Goal: Task Accomplishment & Management: Manage account settings

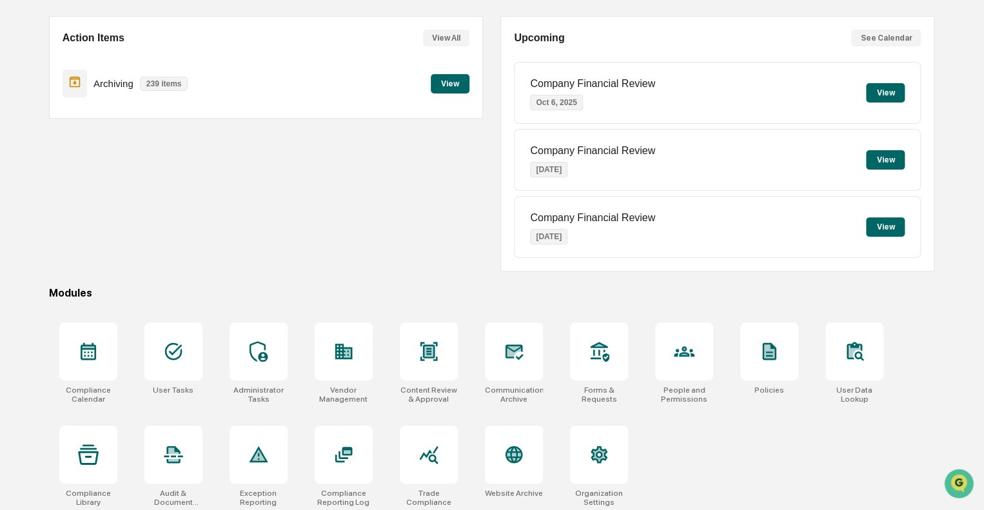
scroll to position [113, 0]
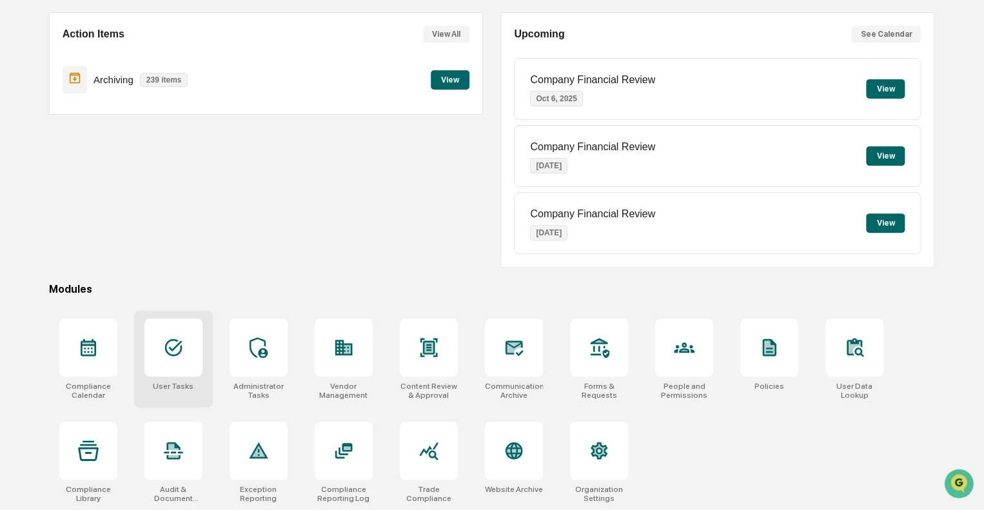
click at [169, 353] on icon at bounding box center [172, 347] width 17 height 17
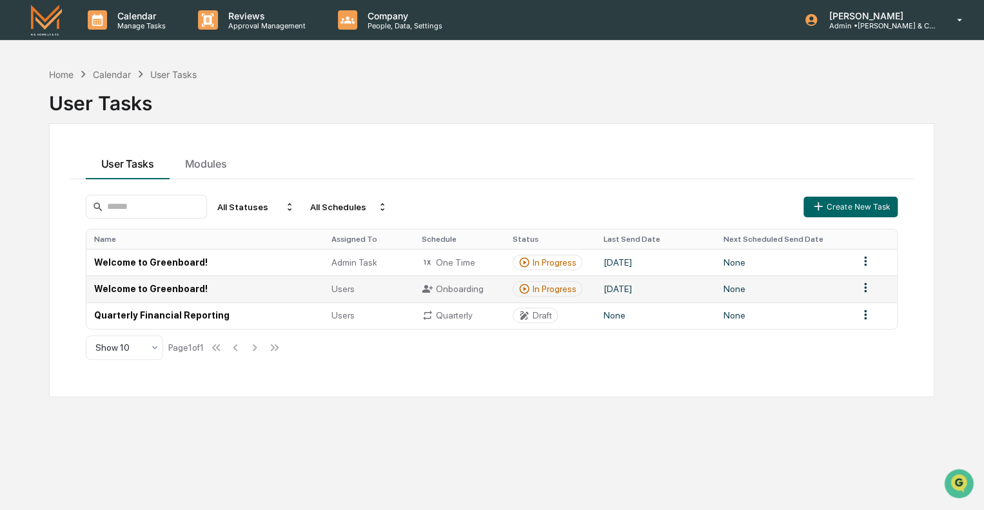
click at [151, 288] on td "Welcome to Greenboard!" at bounding box center [204, 288] width 237 height 26
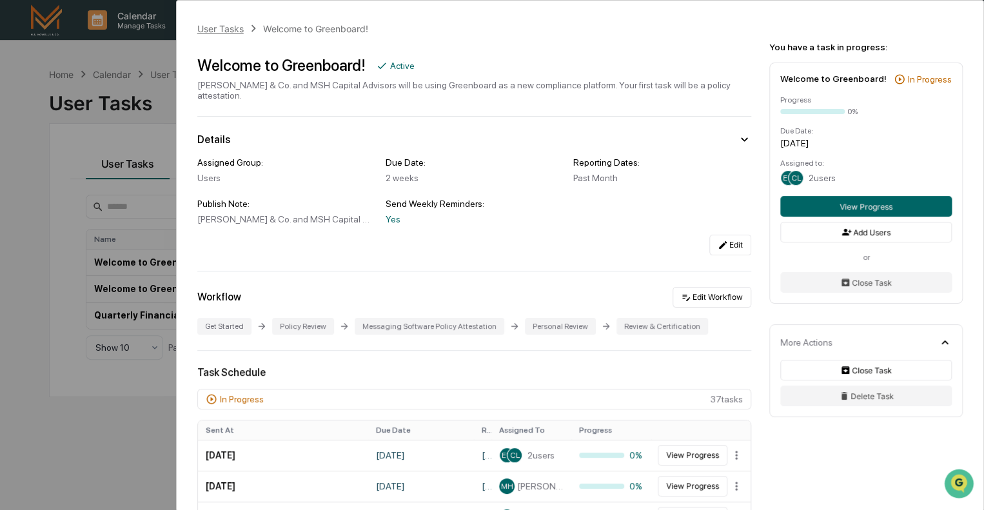
click at [221, 27] on div "User Tasks" at bounding box center [220, 28] width 46 height 11
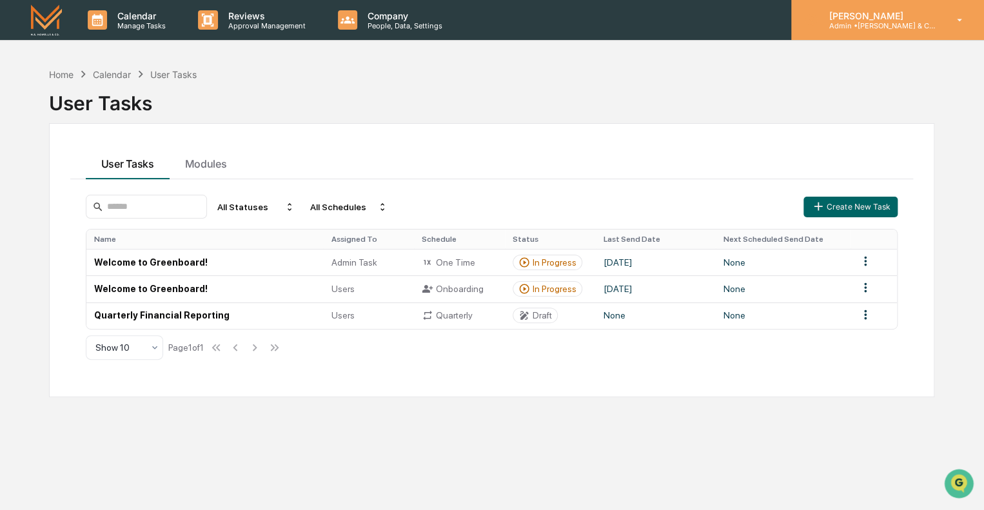
click at [861, 19] on p "[PERSON_NAME]" at bounding box center [878, 15] width 120 height 11
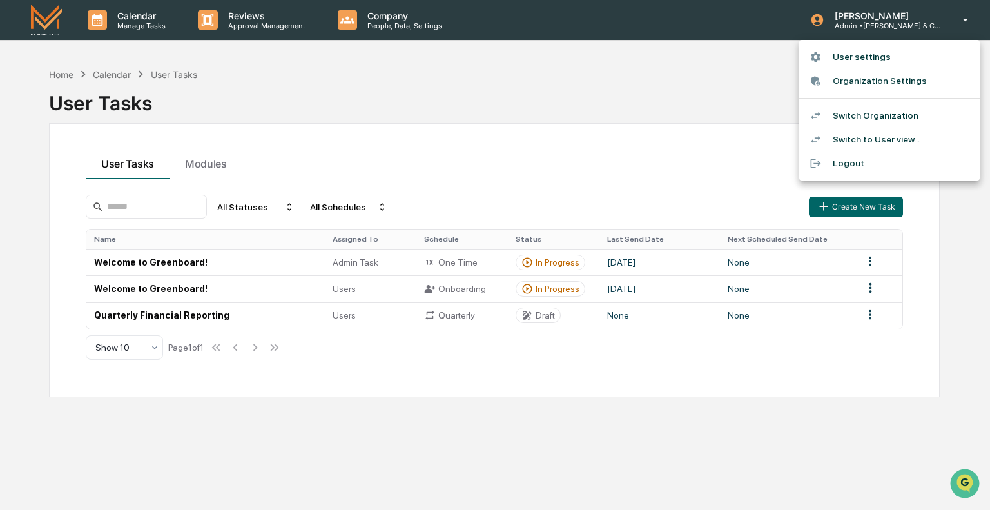
click at [855, 112] on li "Switch Organization" at bounding box center [889, 116] width 180 height 24
